Goal: Task Accomplishment & Management: Manage account settings

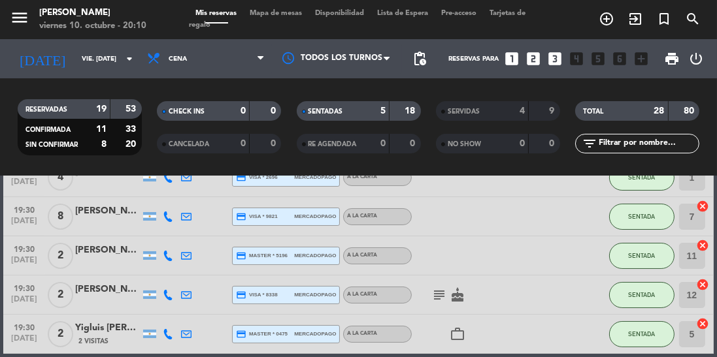
scroll to position [26, 0]
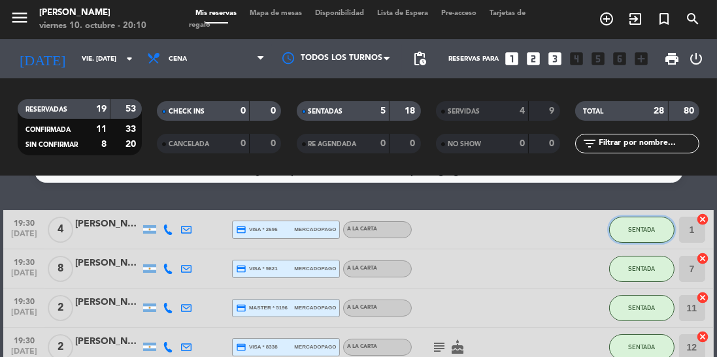
click at [648, 235] on button "SENTADA" at bounding box center [641, 230] width 65 height 26
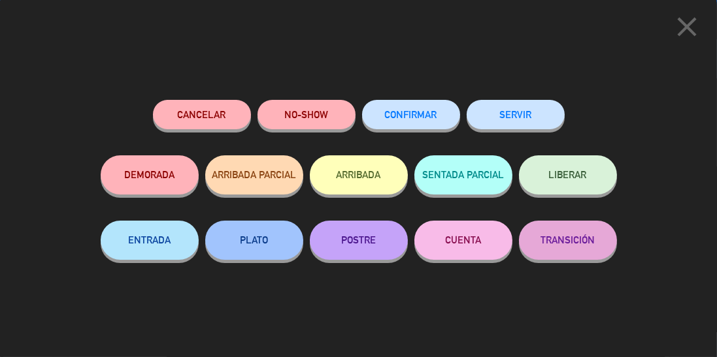
click at [540, 125] on button "SERVIR" at bounding box center [516, 114] width 98 height 29
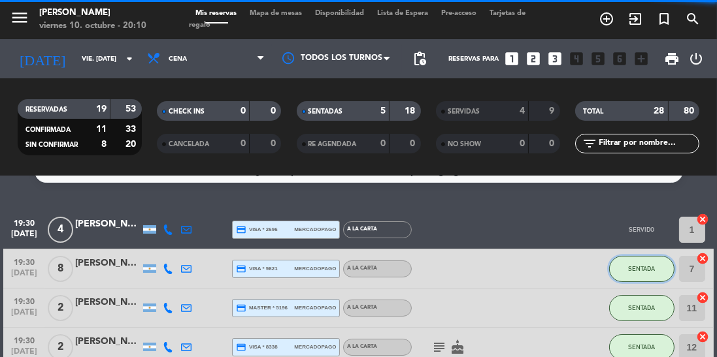
click at [635, 274] on button "SENTADA" at bounding box center [641, 269] width 65 height 26
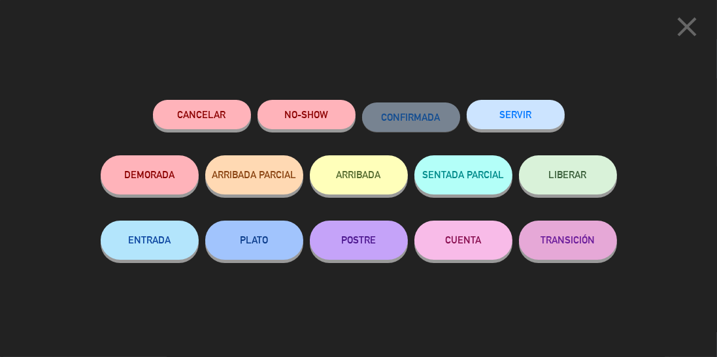
click at [545, 124] on button "SERVIR" at bounding box center [516, 114] width 98 height 29
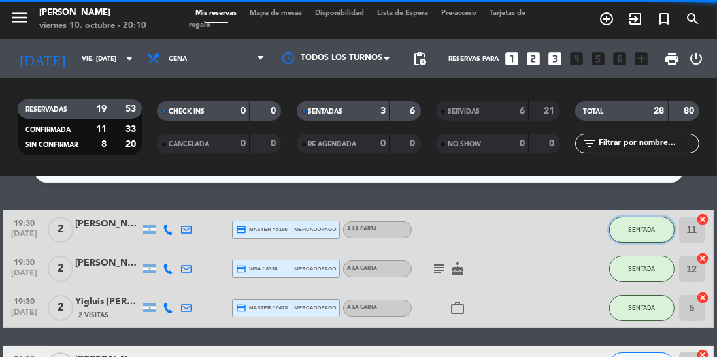
click at [638, 227] on span "SENTADA" at bounding box center [641, 229] width 27 height 7
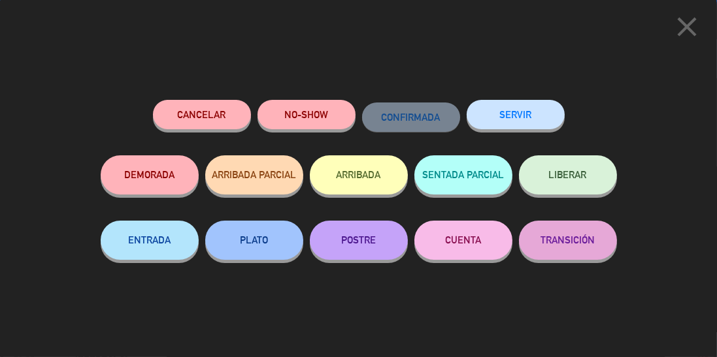
click at [512, 124] on button "SERVIR" at bounding box center [516, 114] width 98 height 29
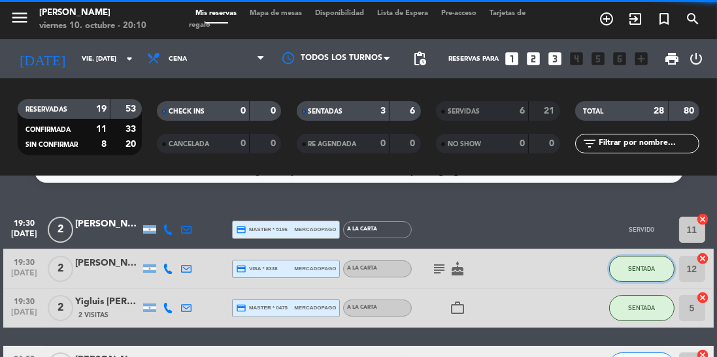
click at [631, 270] on span "SENTADA" at bounding box center [641, 268] width 27 height 7
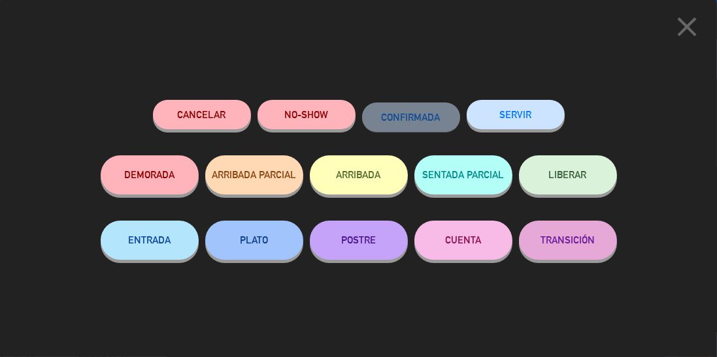
click at [533, 125] on button "SERVIR" at bounding box center [516, 114] width 98 height 29
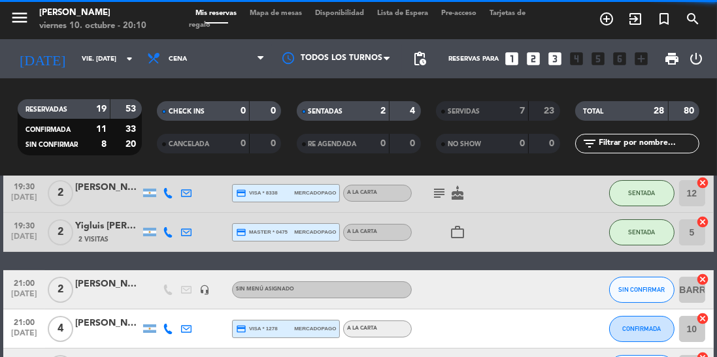
scroll to position [67, 0]
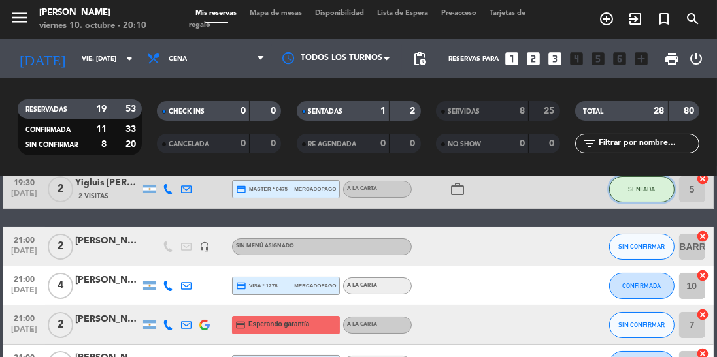
click at [631, 195] on button "SENTADA" at bounding box center [641, 189] width 65 height 26
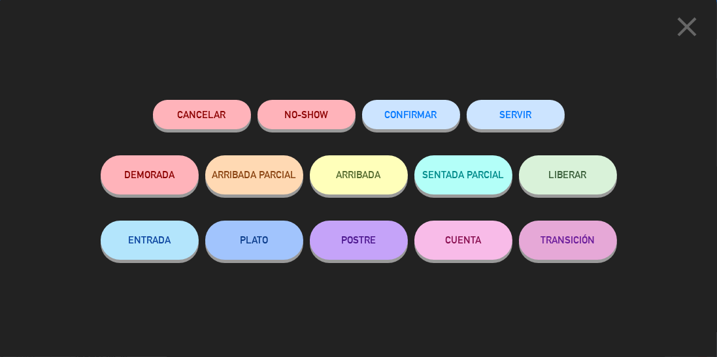
click at [519, 118] on button "SERVIR" at bounding box center [516, 114] width 98 height 29
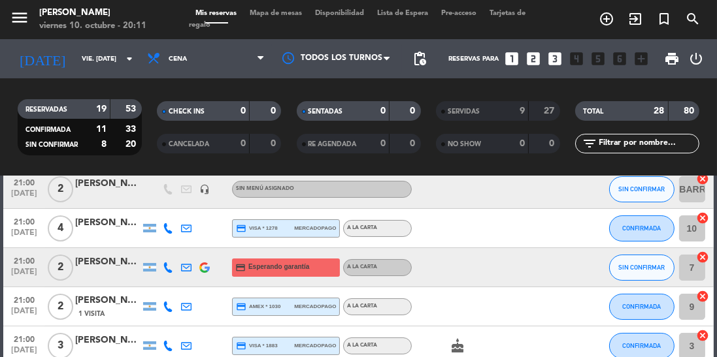
click at [704, 10] on span "search" at bounding box center [692, 19] width 29 height 22
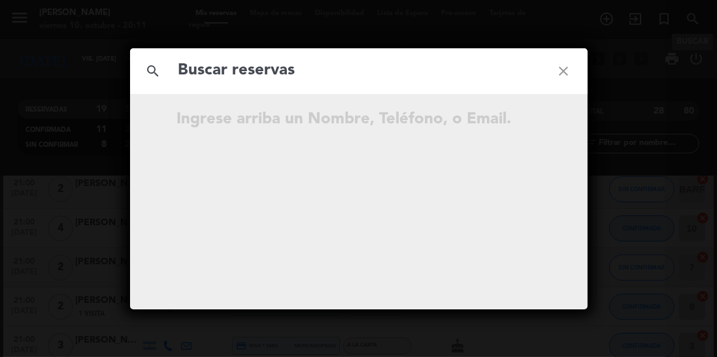
click at [569, 75] on icon "close" at bounding box center [563, 71] width 47 height 47
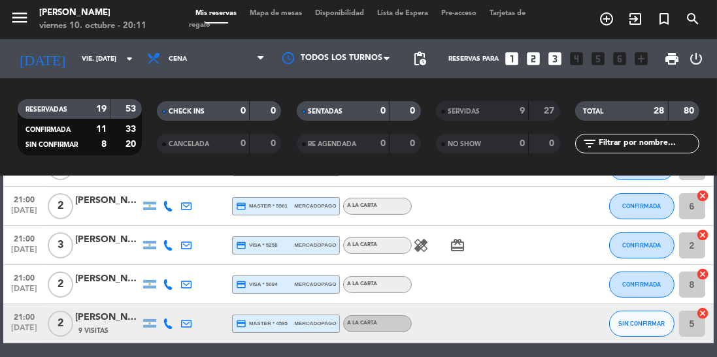
scroll to position [332, 0]
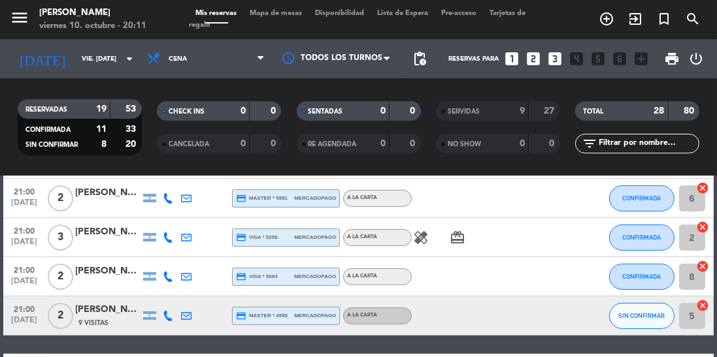
click at [97, 240] on div at bounding box center [107, 245] width 65 height 10
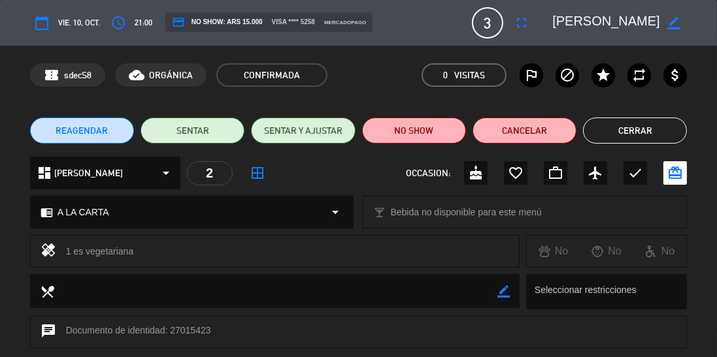
click at [521, 25] on icon "fullscreen" at bounding box center [522, 23] width 16 height 16
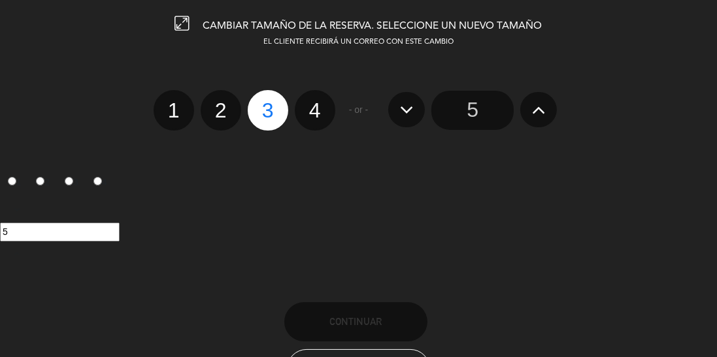
click at [479, 115] on input "5" at bounding box center [472, 110] width 82 height 39
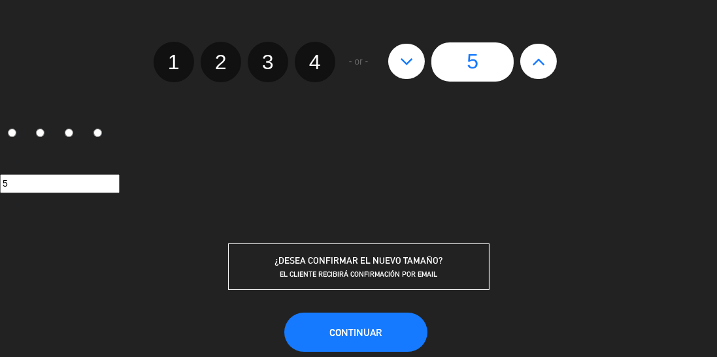
scroll to position [49, 0]
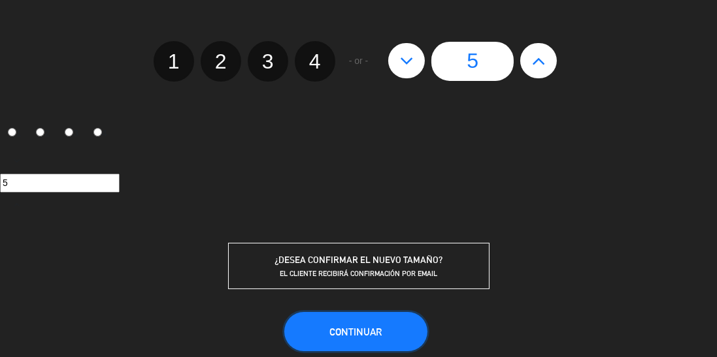
click at [380, 318] on button "Continuar" at bounding box center [355, 331] width 143 height 39
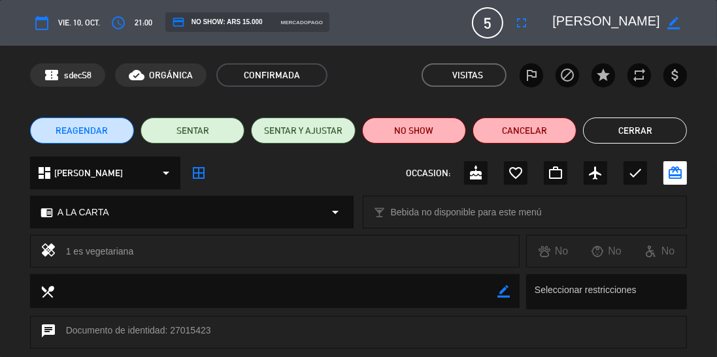
click at [621, 141] on button "Cerrar" at bounding box center [635, 131] width 104 height 26
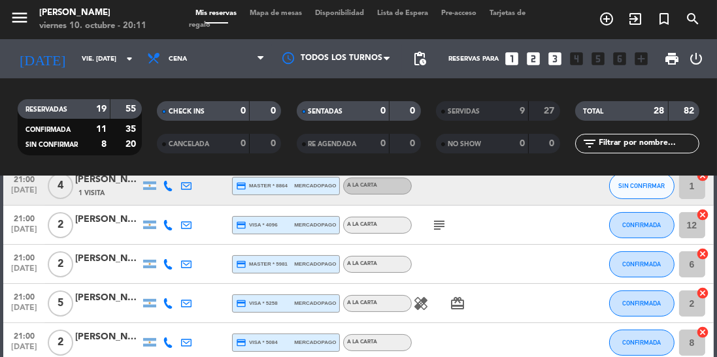
scroll to position [0, 0]
